Goal: Task Accomplishment & Management: Use online tool/utility

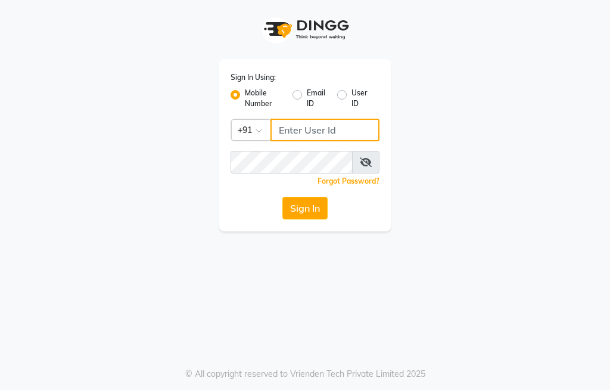
click at [306, 136] on input "Username" at bounding box center [324, 130] width 109 height 23
type input "8886132906"
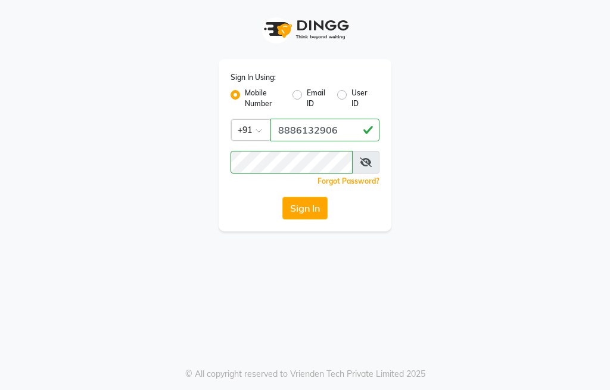
click at [318, 214] on button "Sign In" at bounding box center [304, 208] width 45 height 23
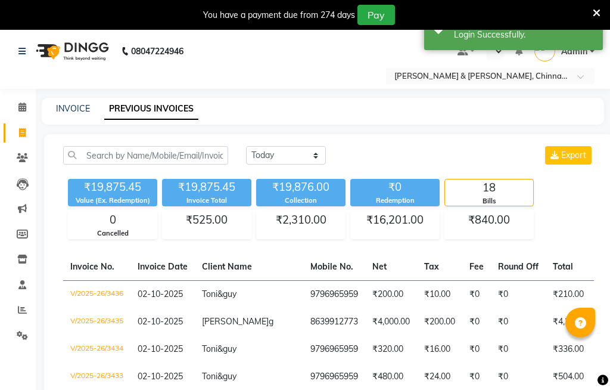
select select "en"
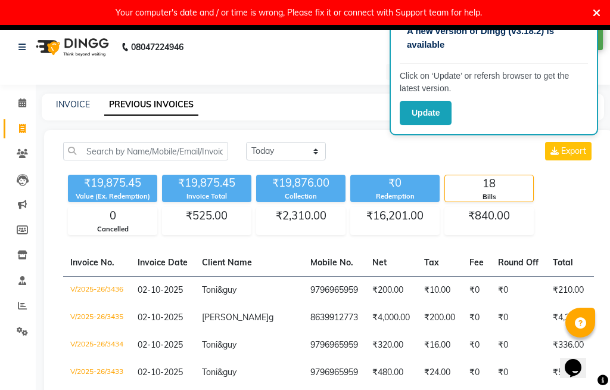
click at [439, 116] on button "Update" at bounding box center [426, 113] width 52 height 24
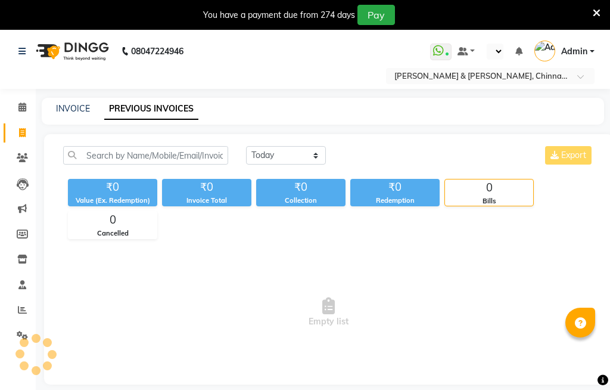
select select "en"
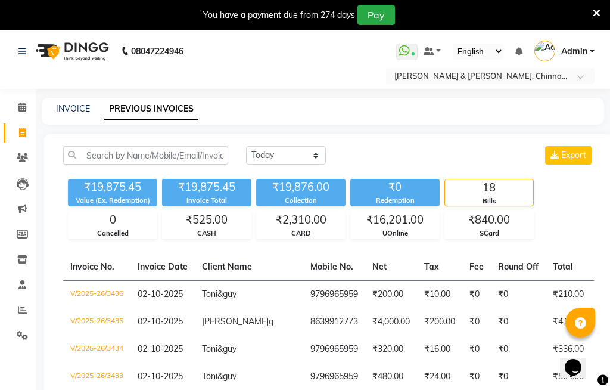
click at [21, 111] on icon at bounding box center [22, 106] width 8 height 9
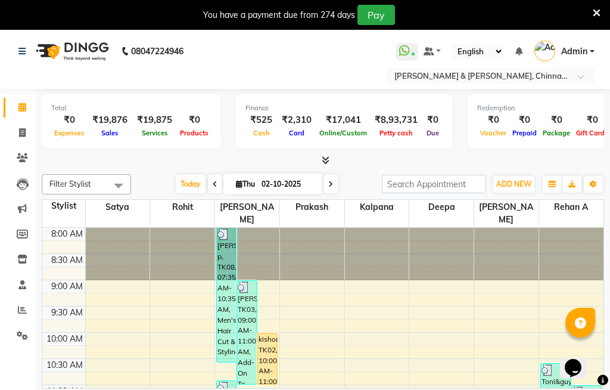
scroll to position [538, 0]
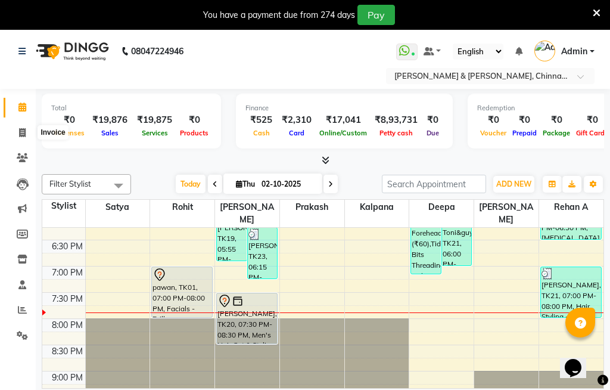
click at [24, 132] on icon at bounding box center [22, 132] width 7 height 9
select select "service"
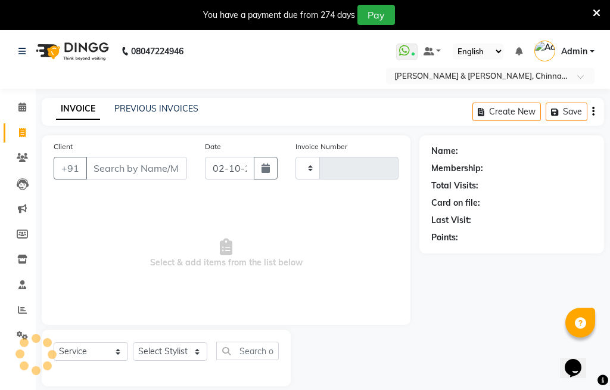
type input "3437"
select select "7388"
click at [157, 113] on link "PREVIOUS INVOICES" at bounding box center [156, 108] width 84 height 11
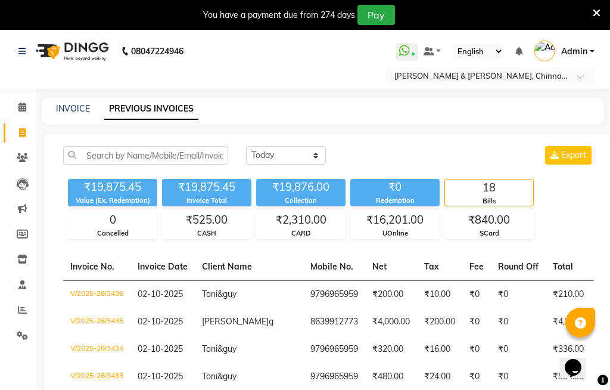
click at [21, 264] on span at bounding box center [22, 260] width 21 height 14
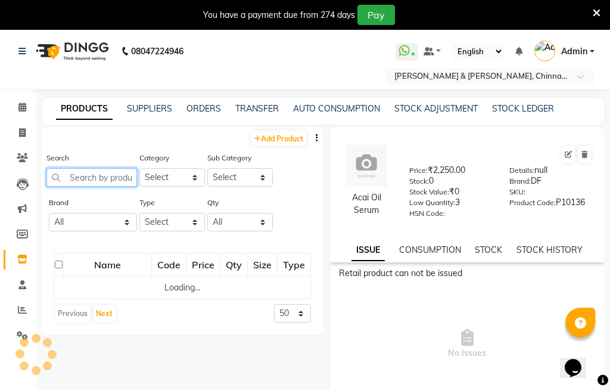
click at [117, 175] on input "text" at bounding box center [91, 177] width 91 height 18
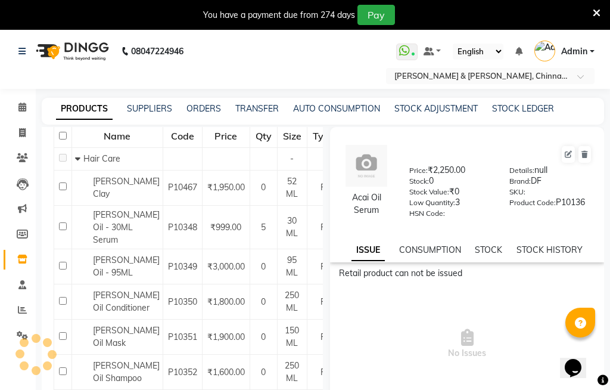
scroll to position [138, 0]
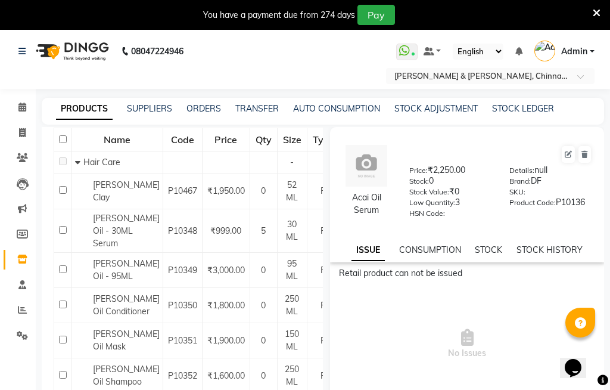
type input "Seb"
click at [62, 234] on input "checkbox" at bounding box center [63, 230] width 8 height 8
checkbox input "true"
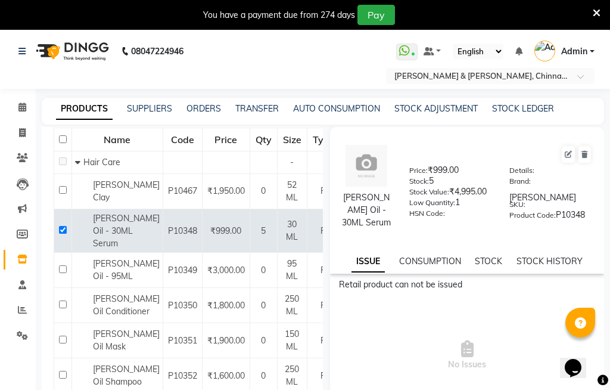
click at [489, 262] on link "STOCK" at bounding box center [488, 261] width 27 height 11
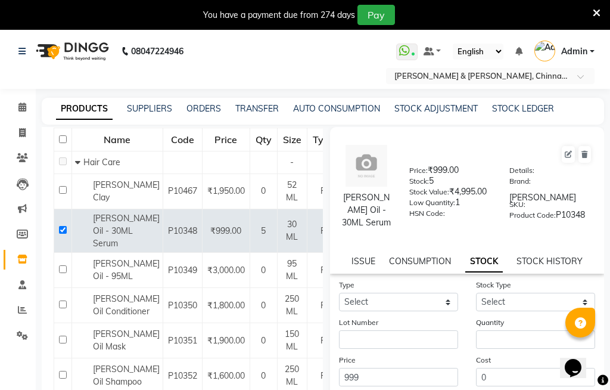
click at [362, 256] on link "ISSUE" at bounding box center [363, 261] width 24 height 11
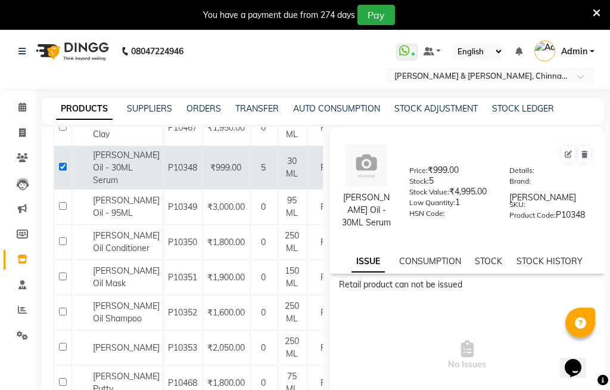
scroll to position [203, 0]
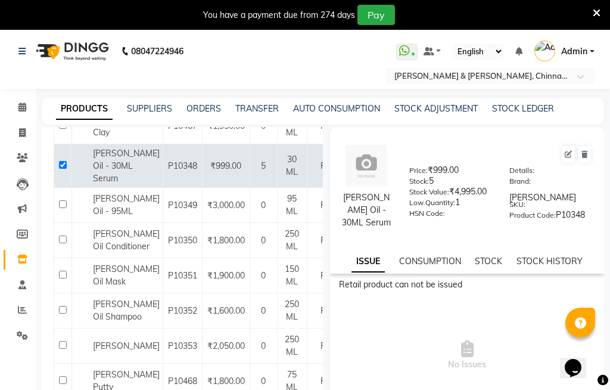
click at [598, 14] on icon at bounding box center [597, 13] width 8 height 11
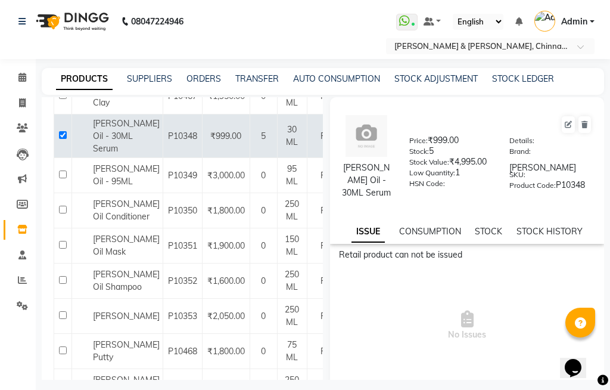
click at [443, 231] on link "CONSUMPTION" at bounding box center [430, 231] width 62 height 11
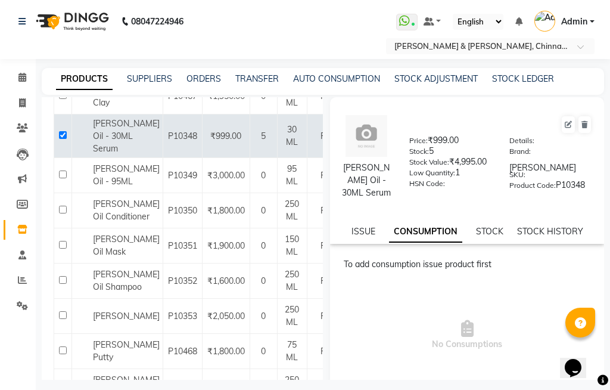
click at [496, 234] on link "STOCK" at bounding box center [489, 231] width 27 height 11
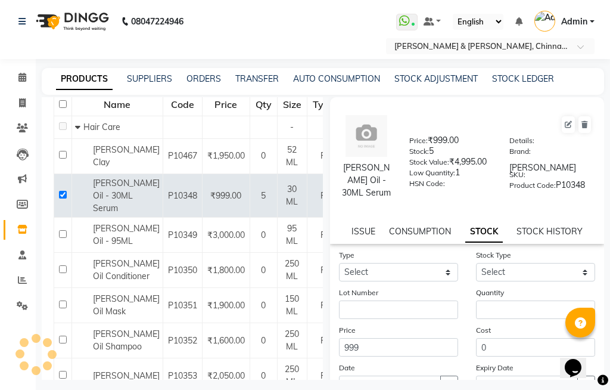
scroll to position [142, 0]
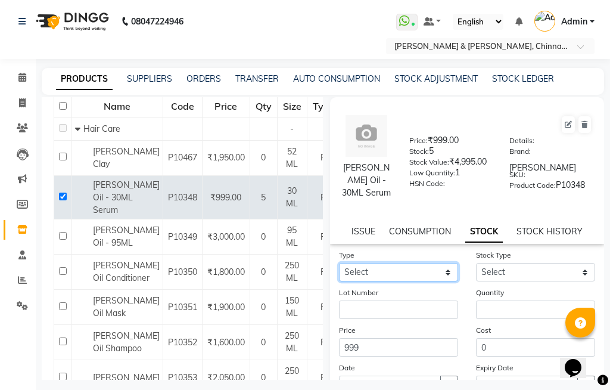
click at [446, 270] on select "Select In Out" at bounding box center [398, 272] width 119 height 18
click at [552, 234] on link "STOCK HISTORY" at bounding box center [550, 231] width 66 height 11
select select "all"
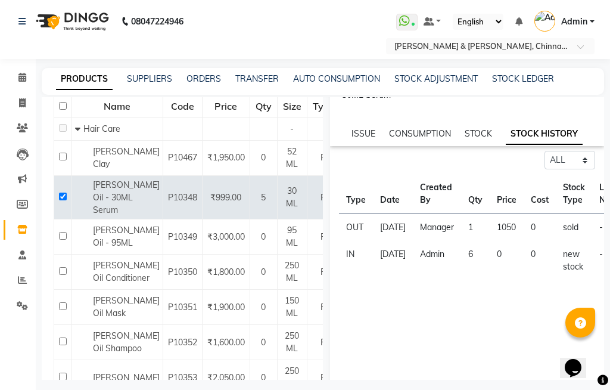
scroll to position [85, 0]
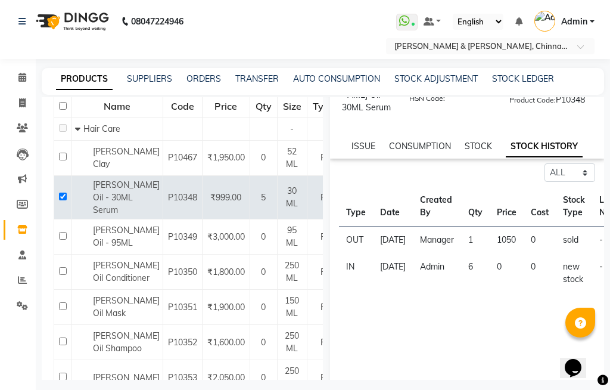
click at [407, 145] on link "CONSUMPTION" at bounding box center [420, 146] width 62 height 11
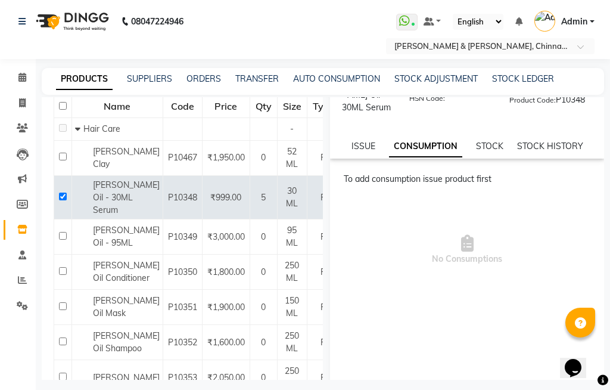
click at [371, 148] on link "ISSUE" at bounding box center [363, 146] width 24 height 11
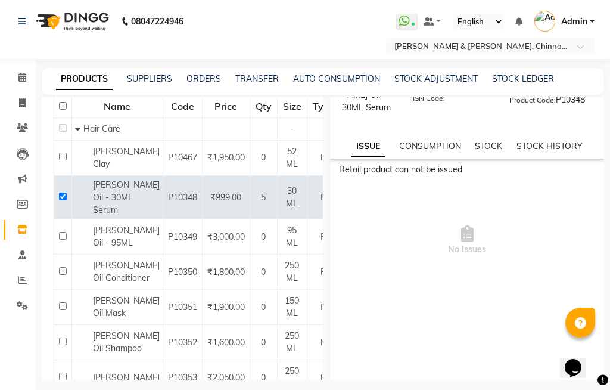
click at [497, 150] on link "STOCK" at bounding box center [488, 146] width 27 height 11
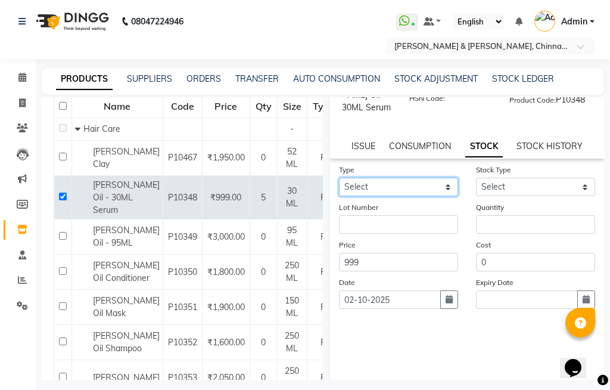
click at [437, 188] on select "Select In Out" at bounding box center [398, 187] width 119 height 18
select select "in"
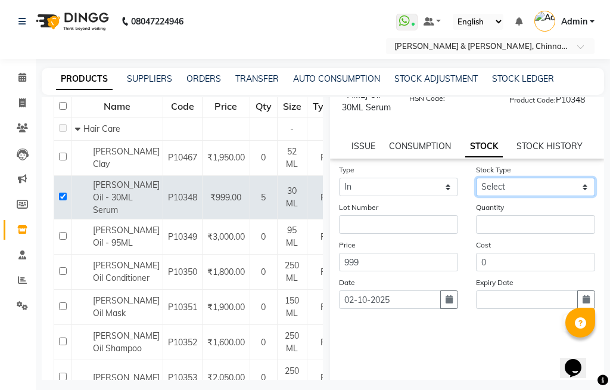
click at [555, 186] on select "Select New Stock Adjustment Return Other" at bounding box center [535, 187] width 119 height 18
select select "new stock"
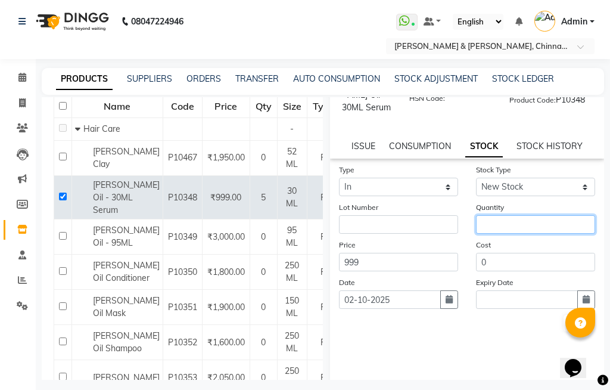
click at [519, 228] on input "number" at bounding box center [535, 224] width 119 height 18
type input "1"
click at [534, 83] on link "STOCK LEDGER" at bounding box center [523, 78] width 62 height 11
select select "all"
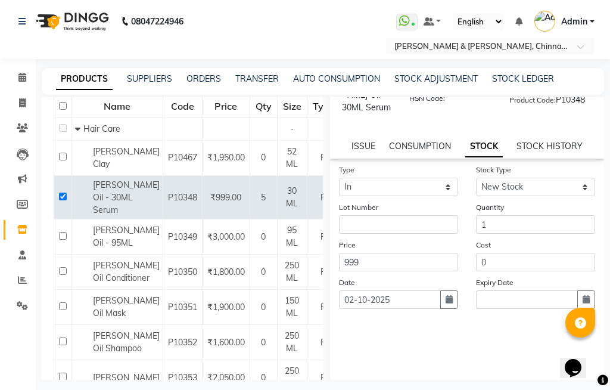
select select "all"
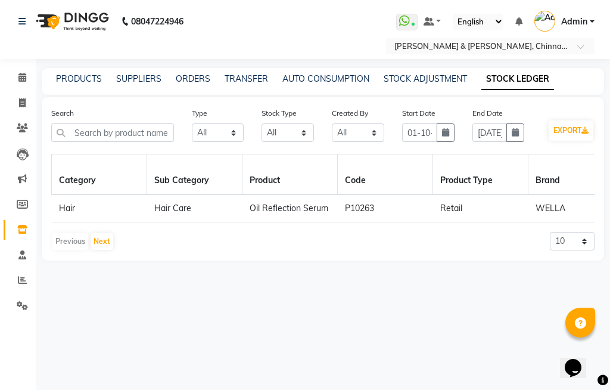
click at [575, 102] on div "Search Type Select All In Out Stock Type Select All New Stock Adjustment Return…" at bounding box center [323, 178] width 562 height 163
click at [79, 80] on link "PRODUCTS" at bounding box center [79, 78] width 46 height 11
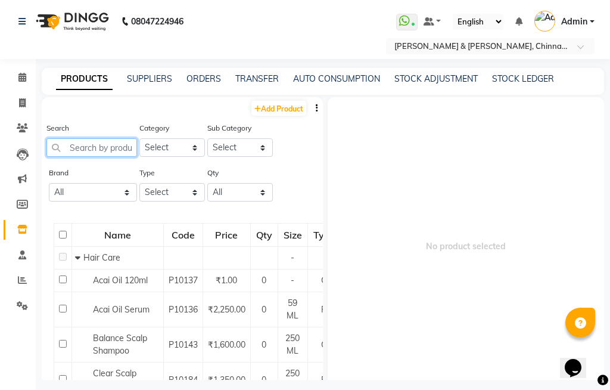
click at [106, 149] on input "text" at bounding box center [91, 147] width 91 height 18
